Goal: Transaction & Acquisition: Purchase product/service

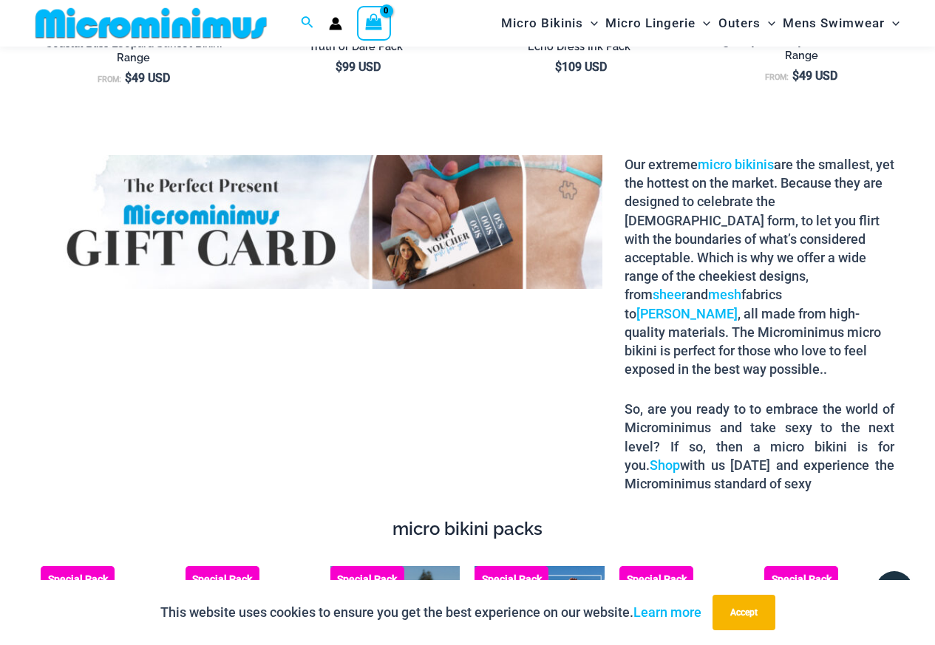
scroll to position [2205, 0]
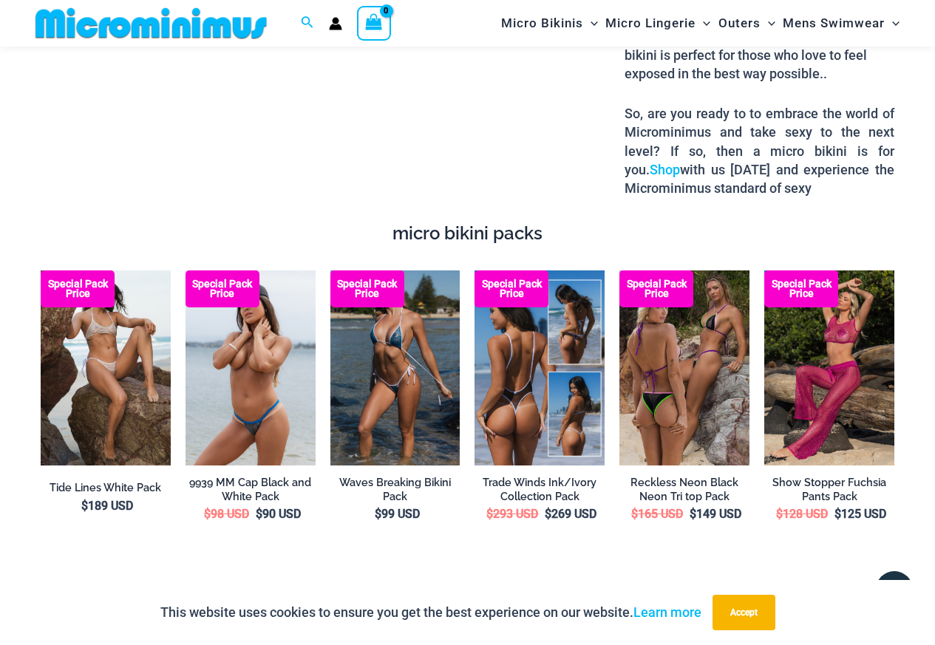
click at [564, 410] on img at bounding box center [540, 368] width 130 height 195
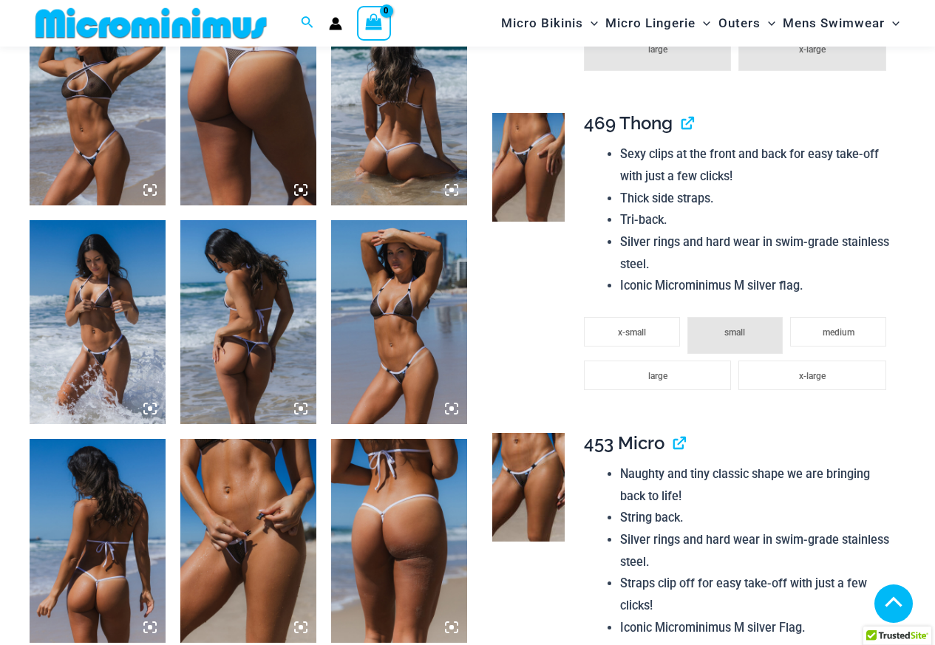
scroll to position [1230, 0]
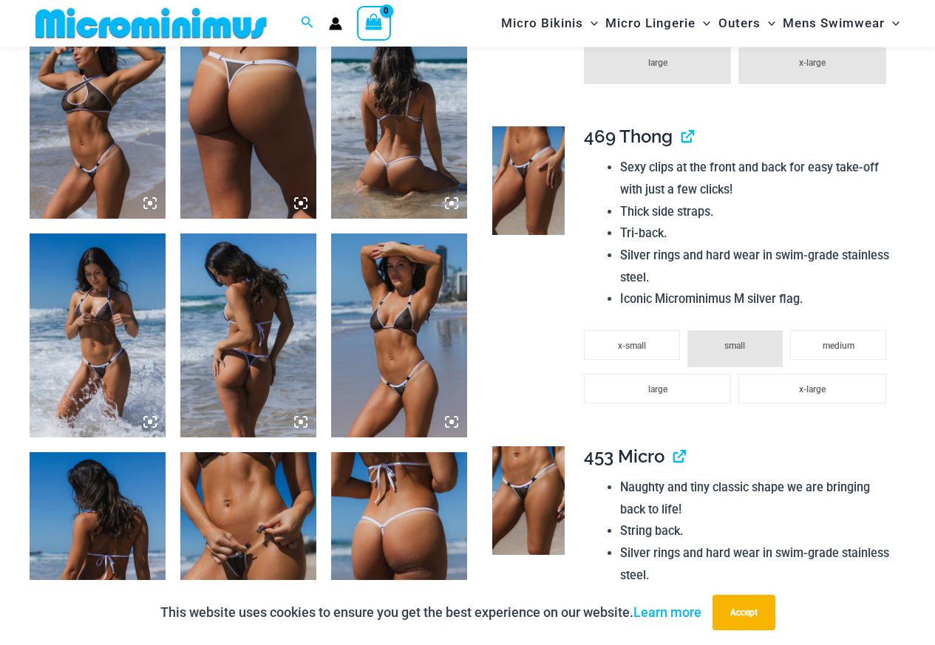
click at [422, 359] on img at bounding box center [399, 336] width 136 height 204
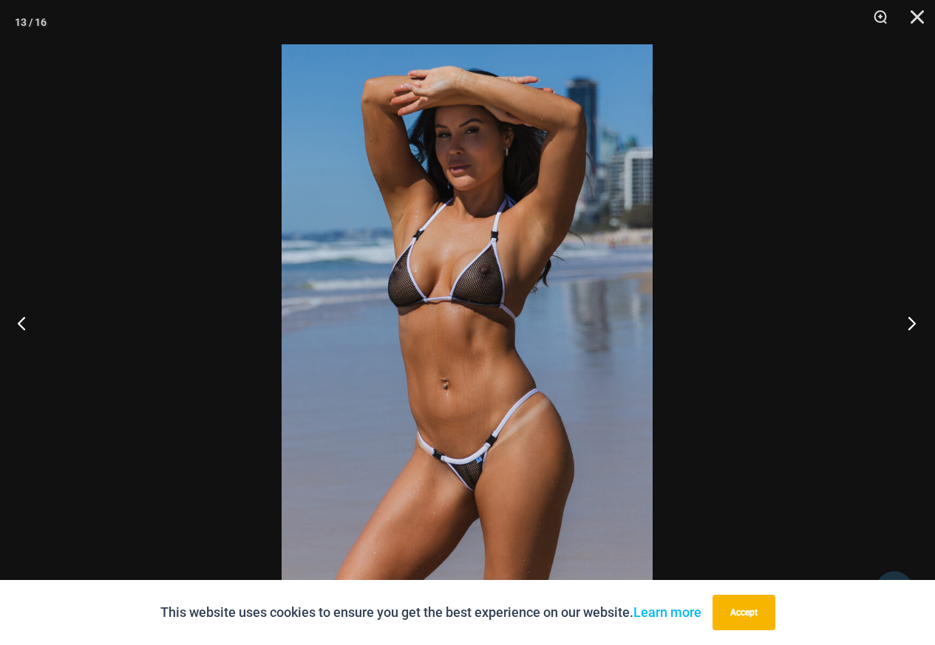
click at [910, 336] on button "Next" at bounding box center [907, 323] width 55 height 74
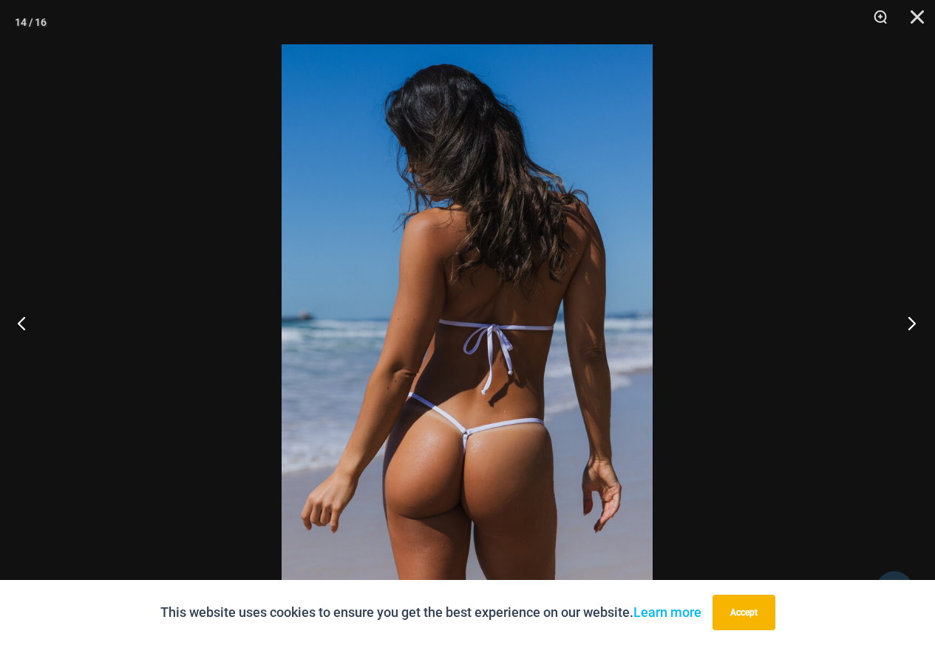
click at [910, 336] on button "Next" at bounding box center [907, 323] width 55 height 74
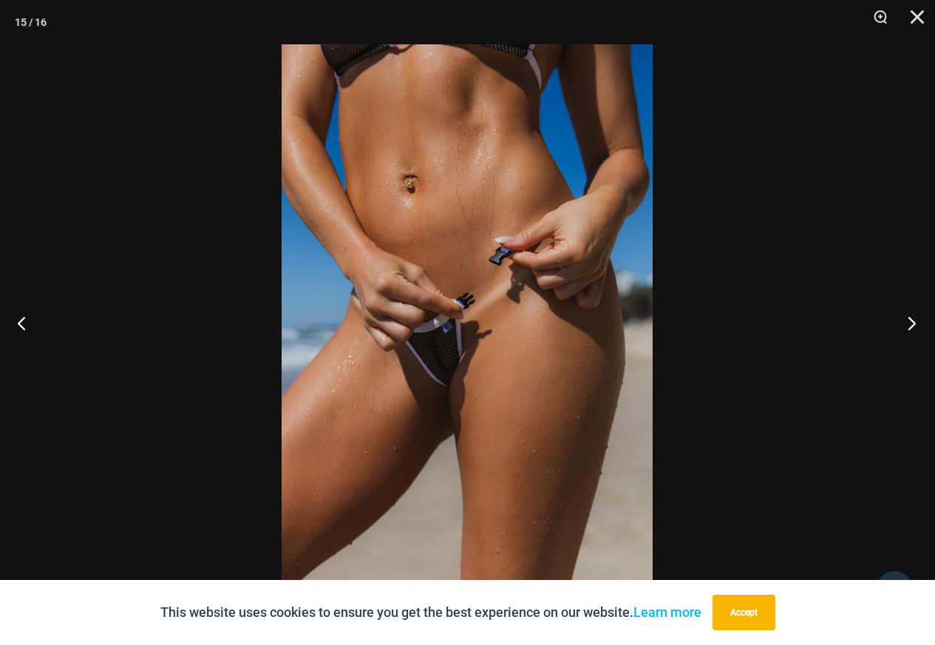
click at [910, 336] on button "Next" at bounding box center [907, 323] width 55 height 74
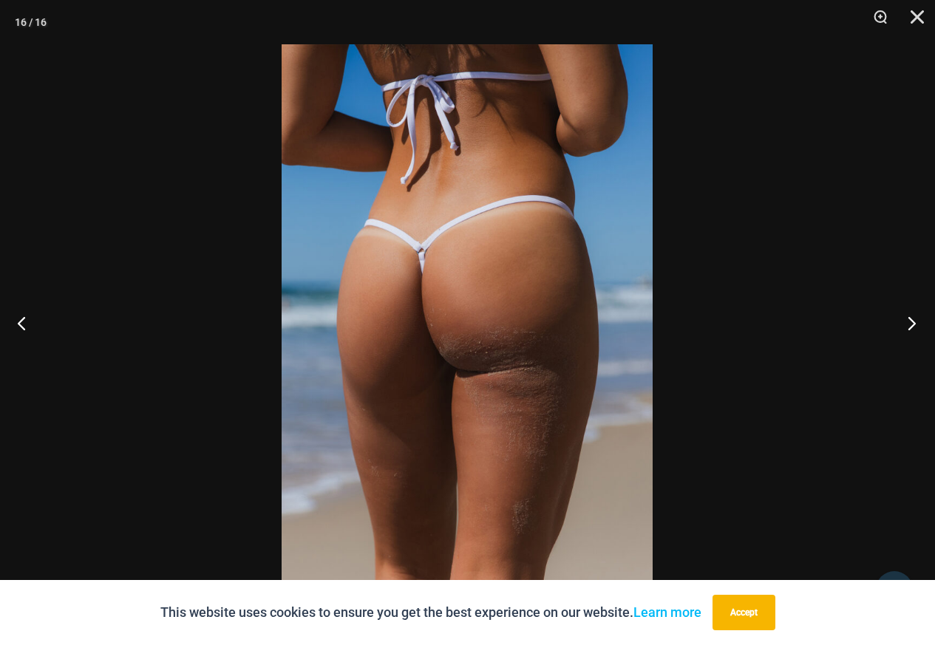
click at [910, 336] on button "Next" at bounding box center [907, 323] width 55 height 74
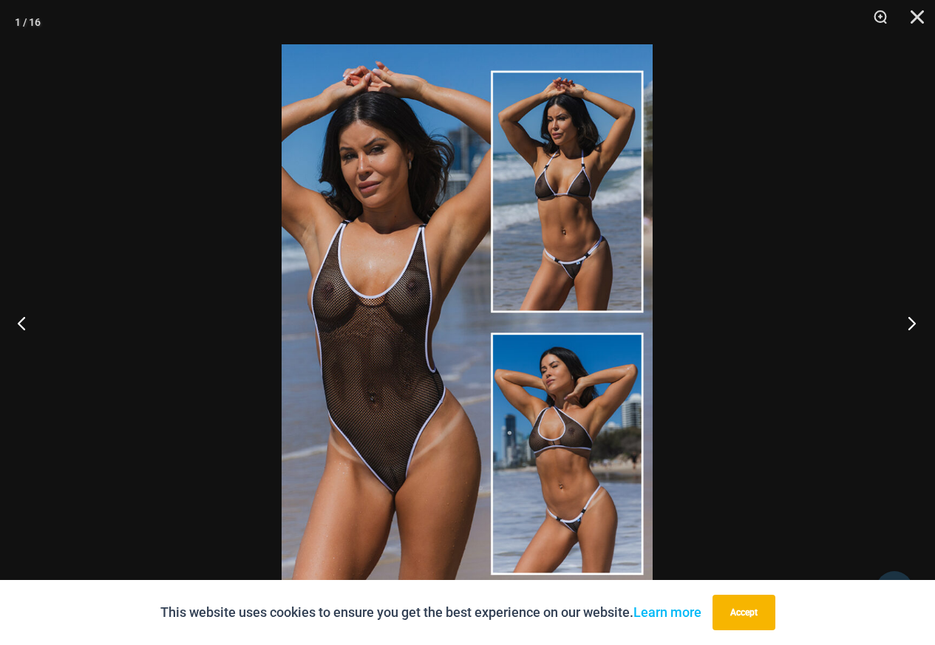
click at [911, 335] on button "Next" at bounding box center [907, 323] width 55 height 74
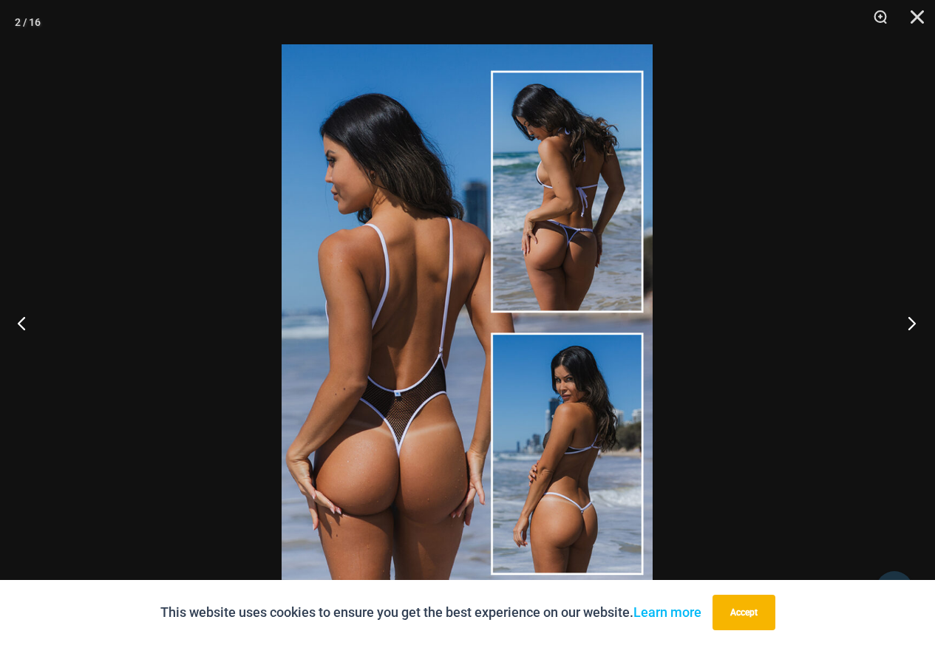
click at [911, 331] on button "Next" at bounding box center [907, 323] width 55 height 74
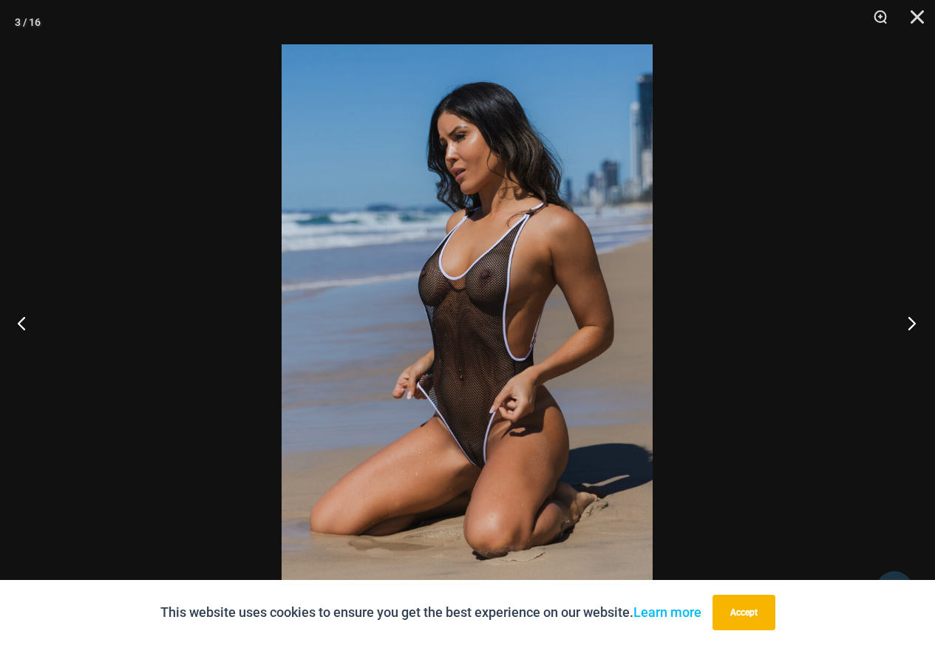
click at [912, 328] on button "Next" at bounding box center [907, 323] width 55 height 74
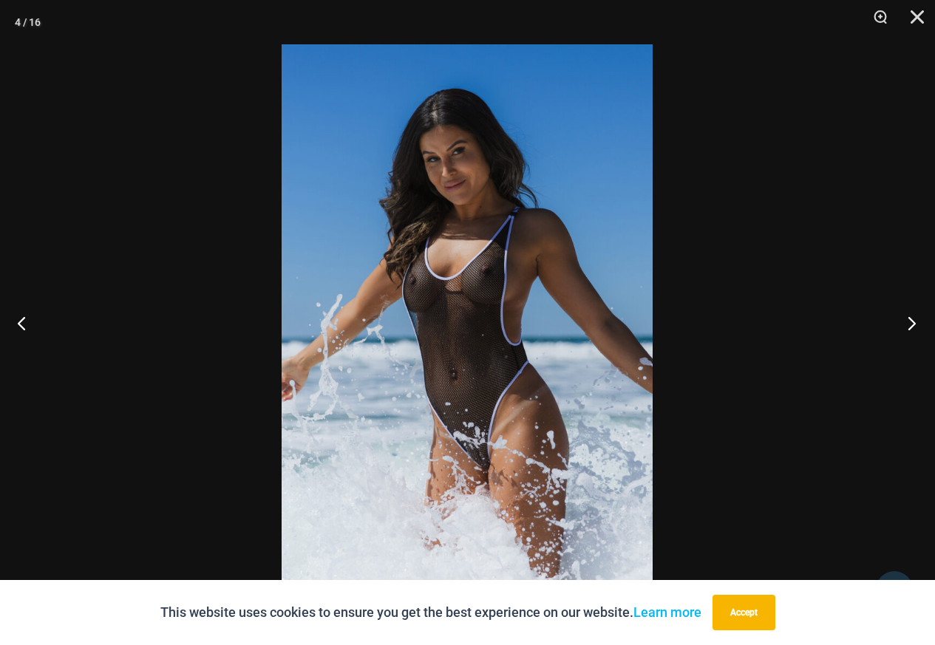
click at [912, 328] on button "Next" at bounding box center [907, 323] width 55 height 74
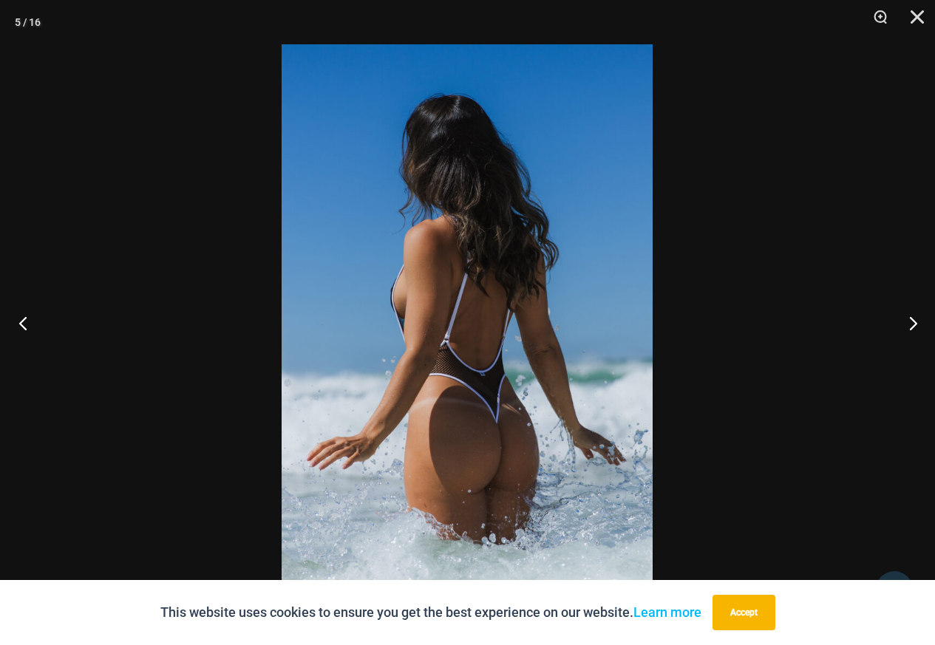
click at [38, 327] on button "Previous" at bounding box center [27, 323] width 55 height 74
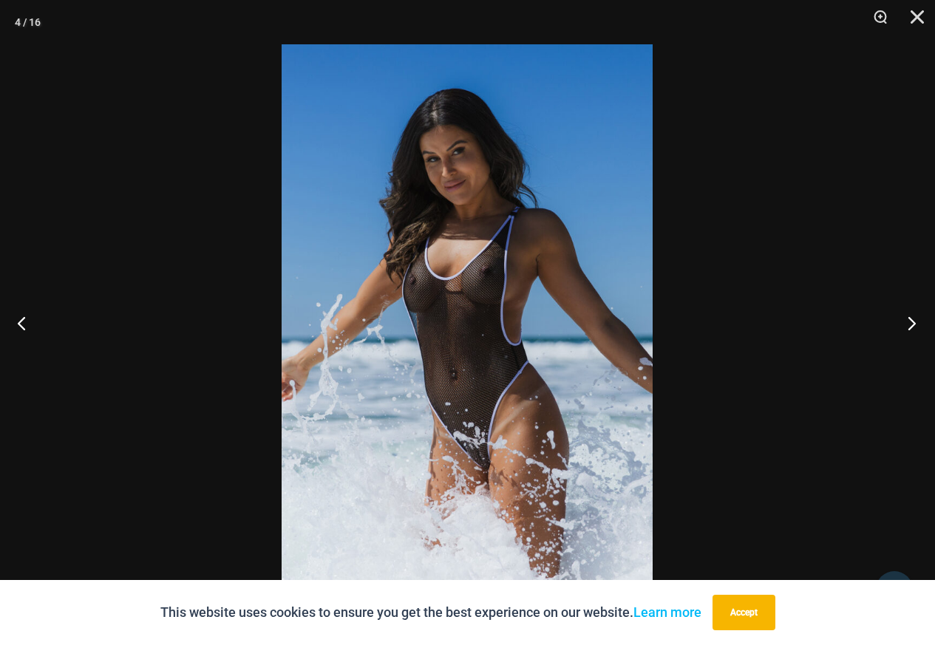
click at [913, 331] on button "Next" at bounding box center [907, 323] width 55 height 74
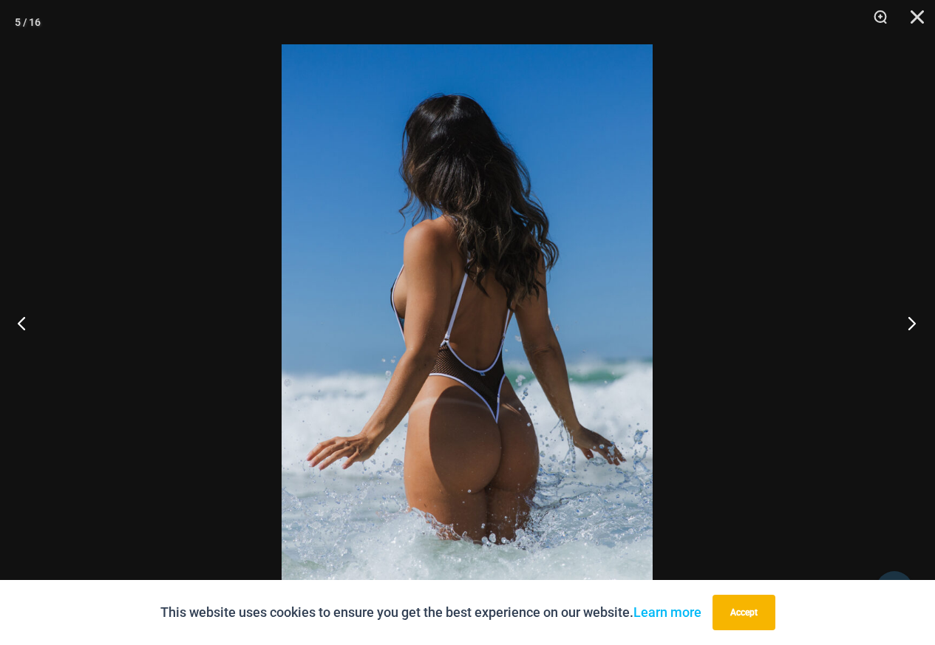
click at [913, 331] on button "Next" at bounding box center [907, 323] width 55 height 74
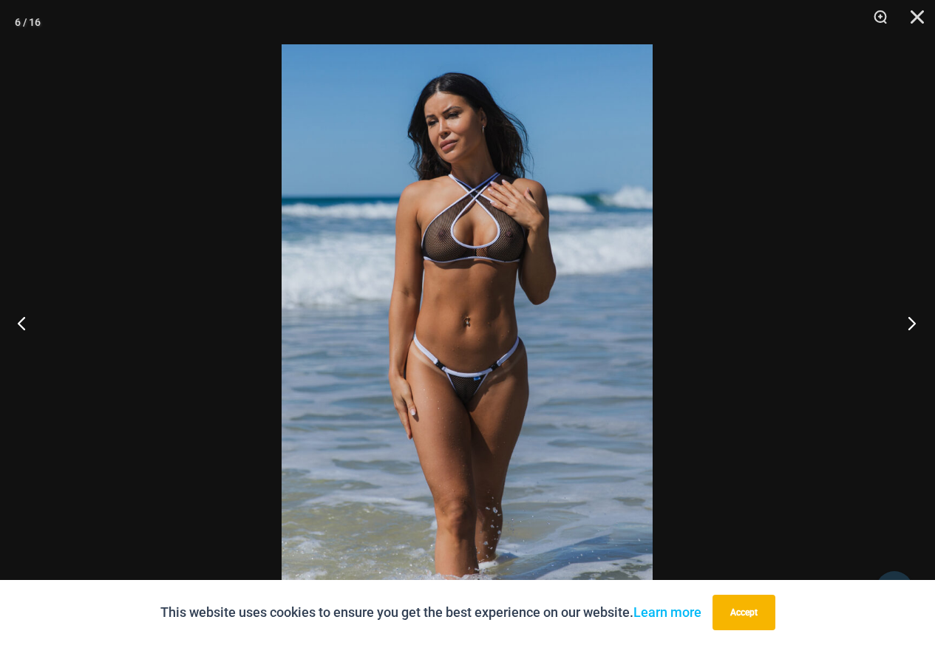
click at [913, 331] on button "Next" at bounding box center [907, 323] width 55 height 74
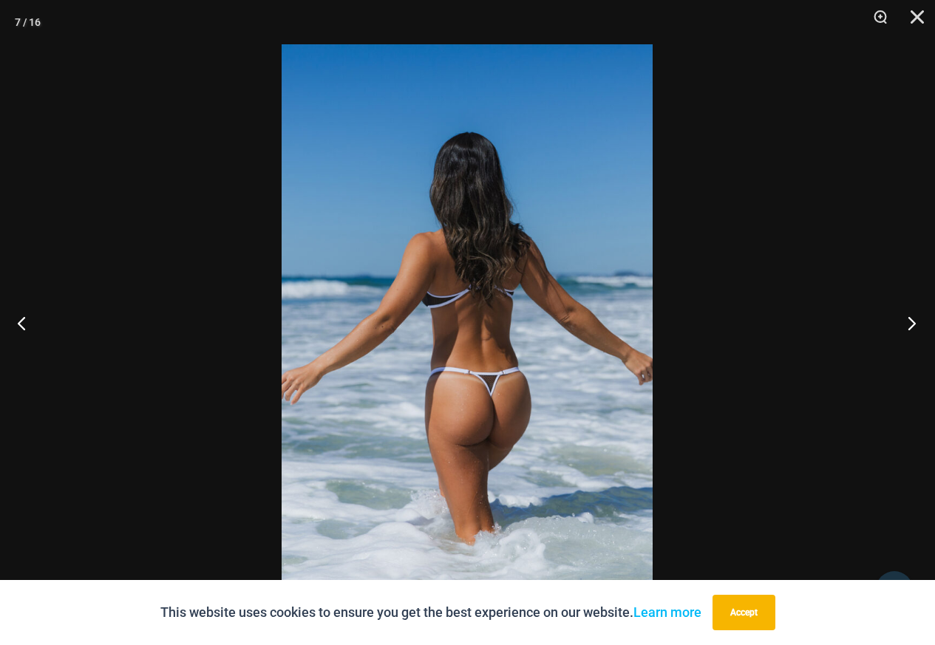
click at [913, 331] on button "Next" at bounding box center [907, 323] width 55 height 74
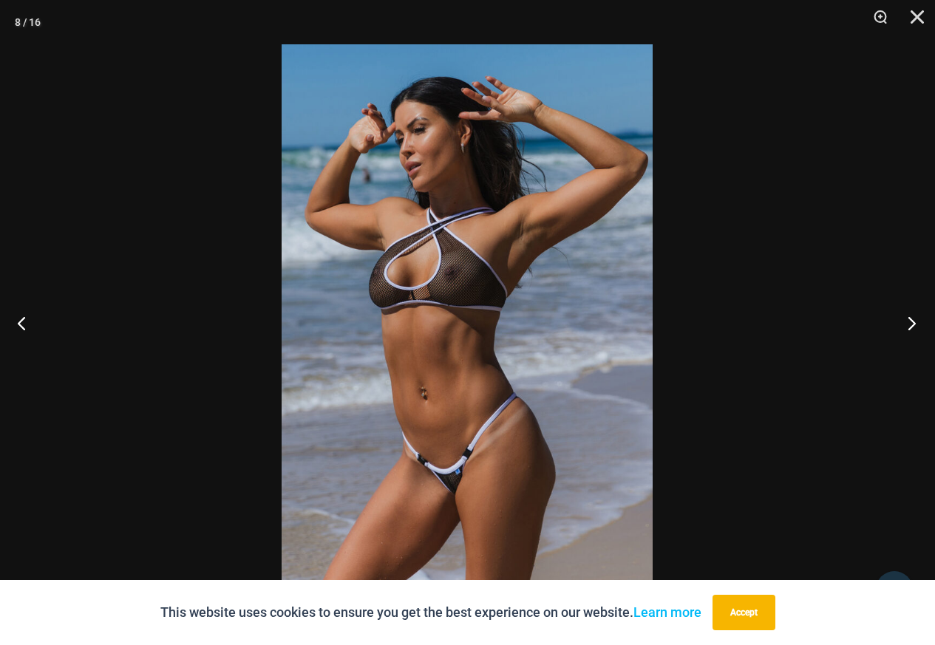
click at [913, 331] on button "Next" at bounding box center [907, 323] width 55 height 74
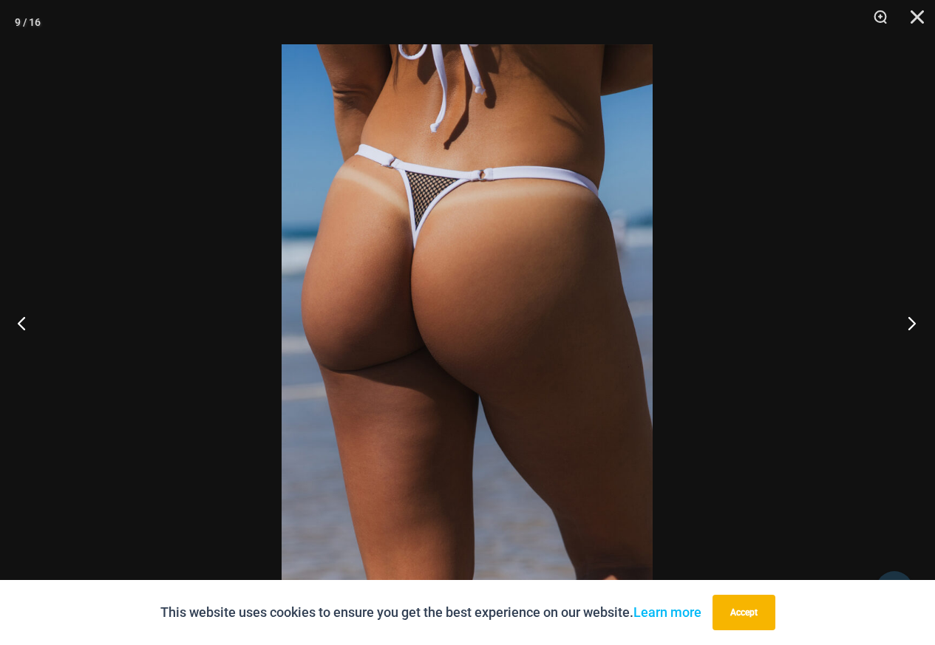
click at [914, 331] on button "Next" at bounding box center [907, 323] width 55 height 74
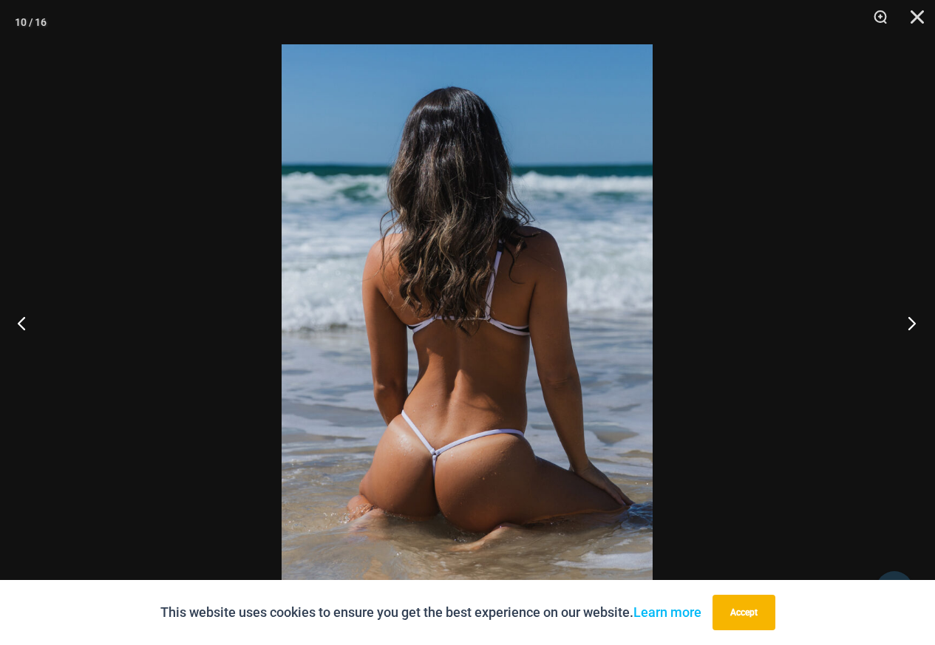
click at [914, 331] on button "Next" at bounding box center [907, 323] width 55 height 74
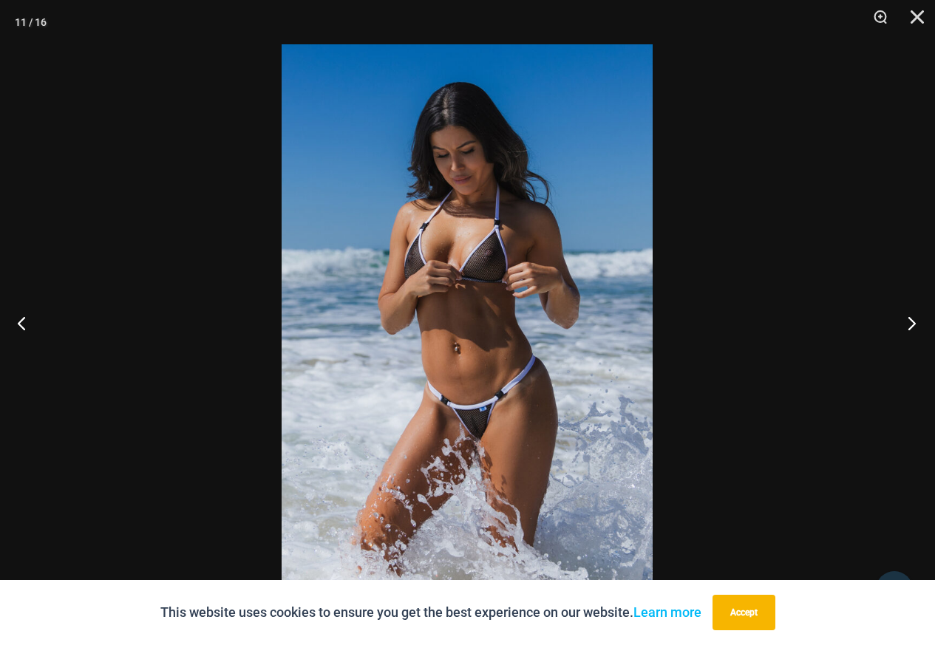
click at [914, 331] on button "Next" at bounding box center [907, 323] width 55 height 74
